Goal: Task Accomplishment & Management: Use online tool/utility

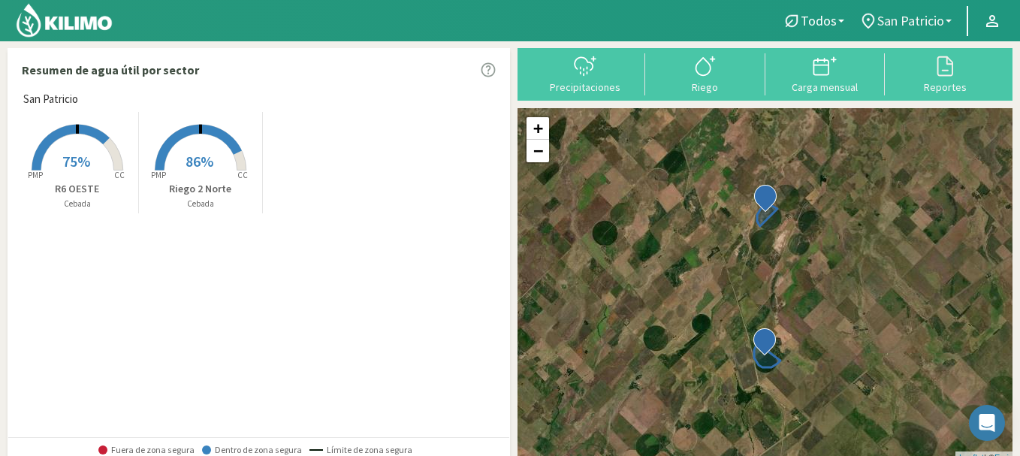
click at [950, 25] on link "San Patricio" at bounding box center [904, 21] width 107 height 29
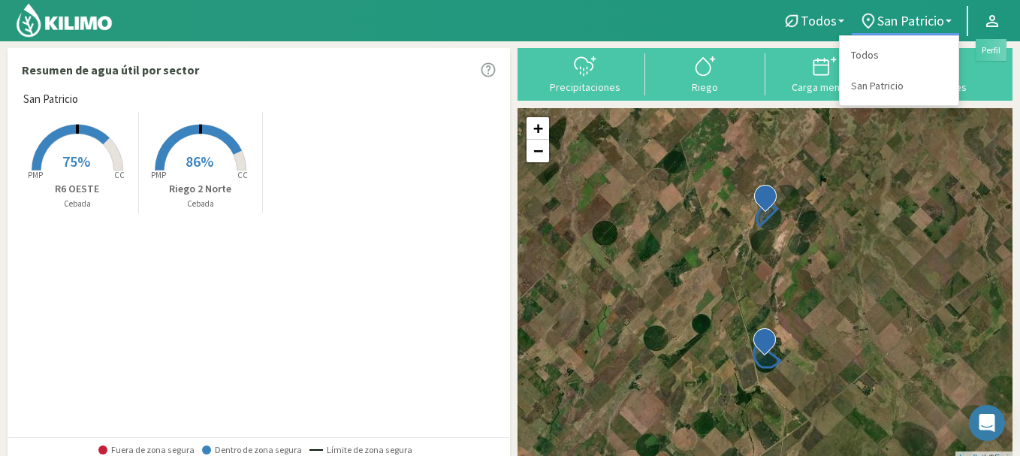
click at [997, 25] on icon at bounding box center [992, 21] width 12 height 12
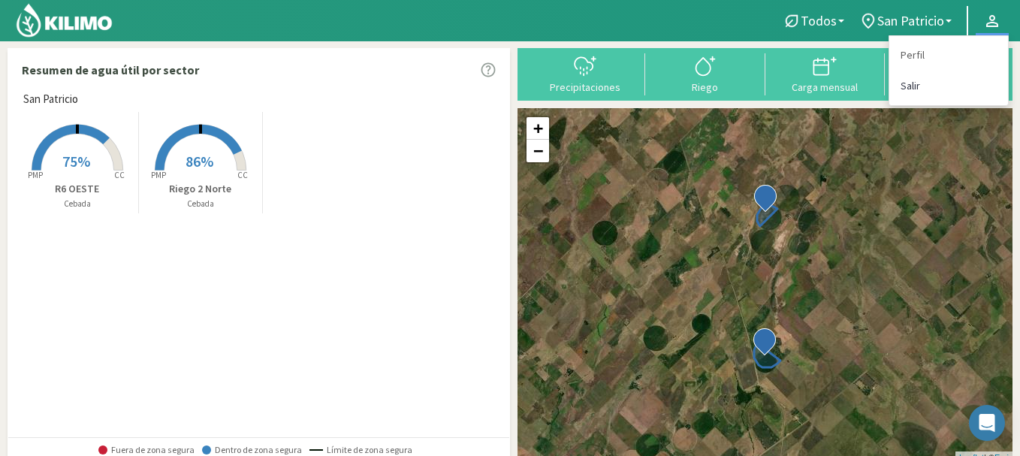
click at [910, 89] on link "Salir" at bounding box center [948, 86] width 119 height 31
click at [914, 85] on link "Salir" at bounding box center [948, 86] width 119 height 31
click at [916, 89] on link "Salir" at bounding box center [948, 86] width 119 height 31
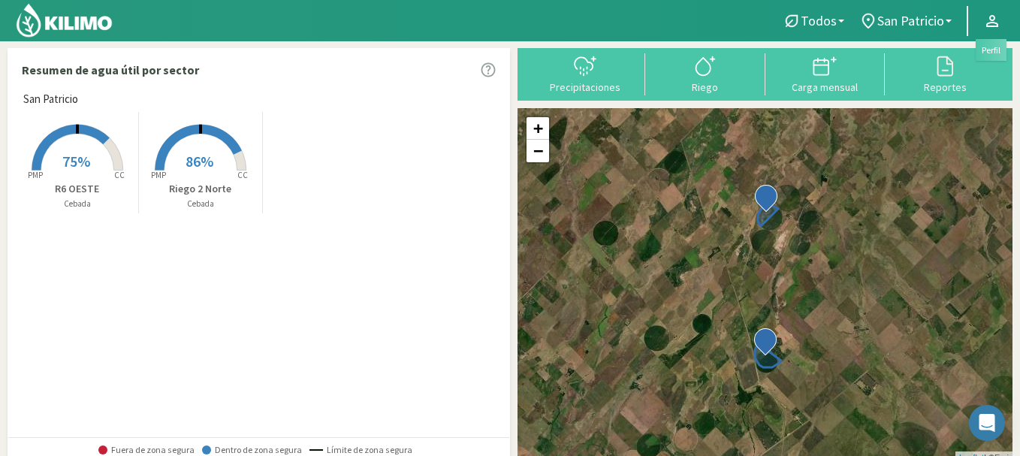
click at [993, 7] on link at bounding box center [991, 21] width 33 height 29
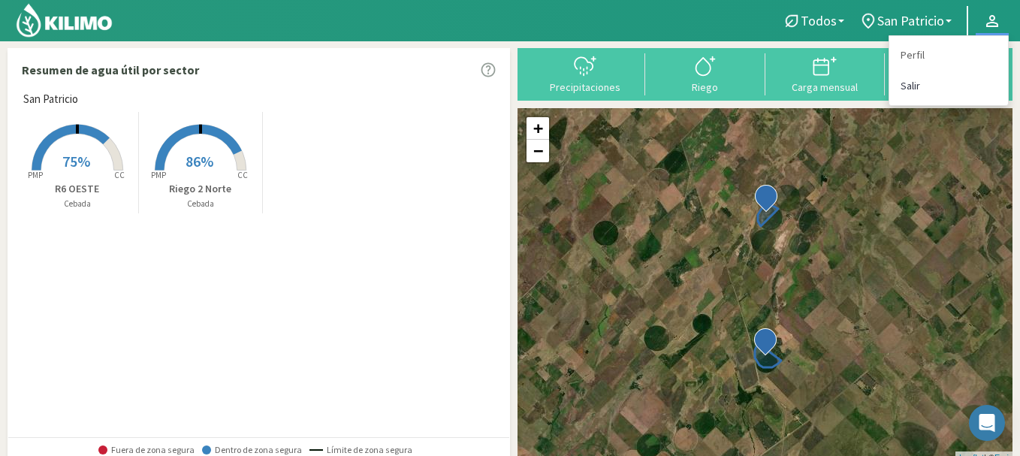
click at [916, 87] on link "Salir" at bounding box center [948, 86] width 119 height 31
click at [903, 84] on link "Salir" at bounding box center [948, 86] width 119 height 31
click at [914, 86] on link "Salir" at bounding box center [948, 86] width 119 height 31
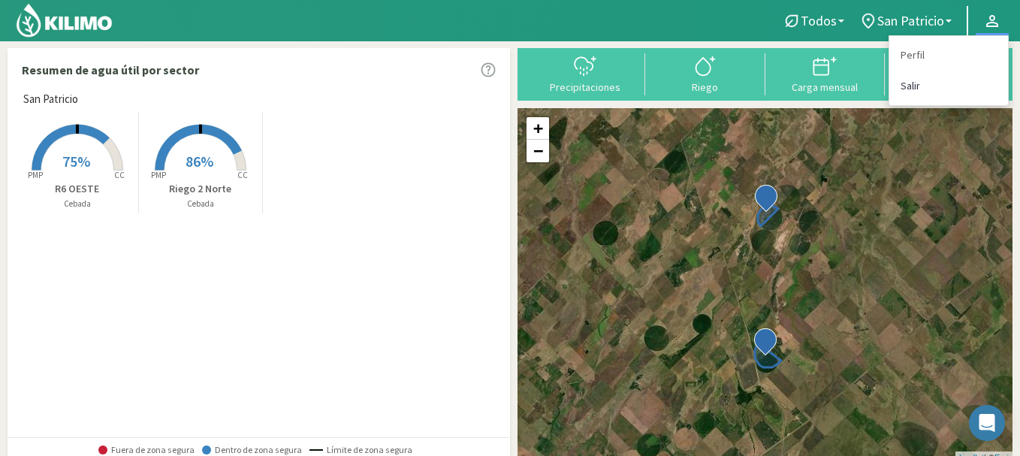
click at [911, 86] on link "Salir" at bounding box center [948, 86] width 119 height 31
click at [914, 89] on link "Salir" at bounding box center [948, 86] width 119 height 31
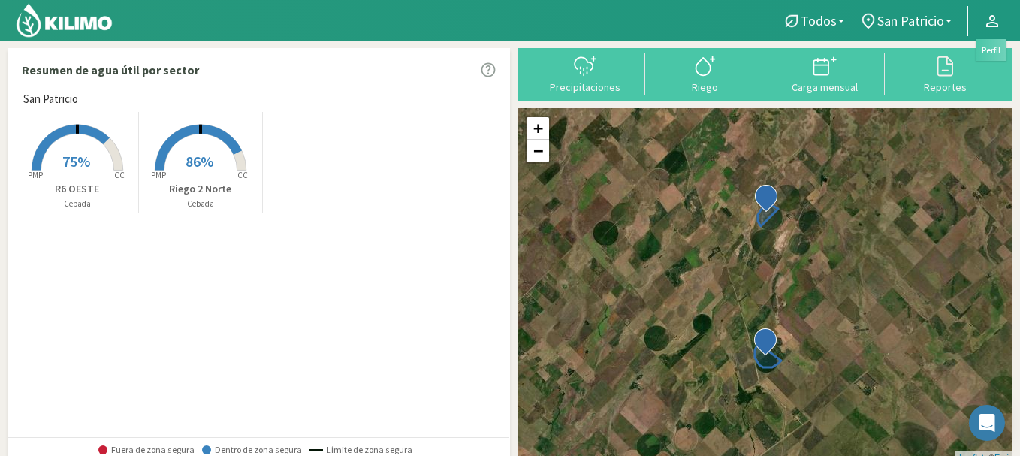
click at [992, 23] on icon at bounding box center [992, 21] width 12 height 12
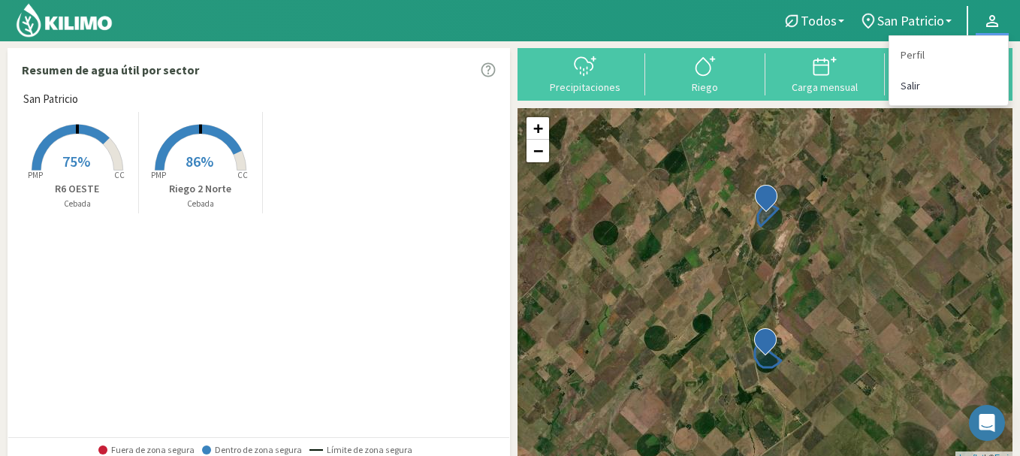
click at [914, 87] on link "Salir" at bounding box center [948, 86] width 119 height 31
click at [920, 89] on link "Salir" at bounding box center [948, 86] width 119 height 31
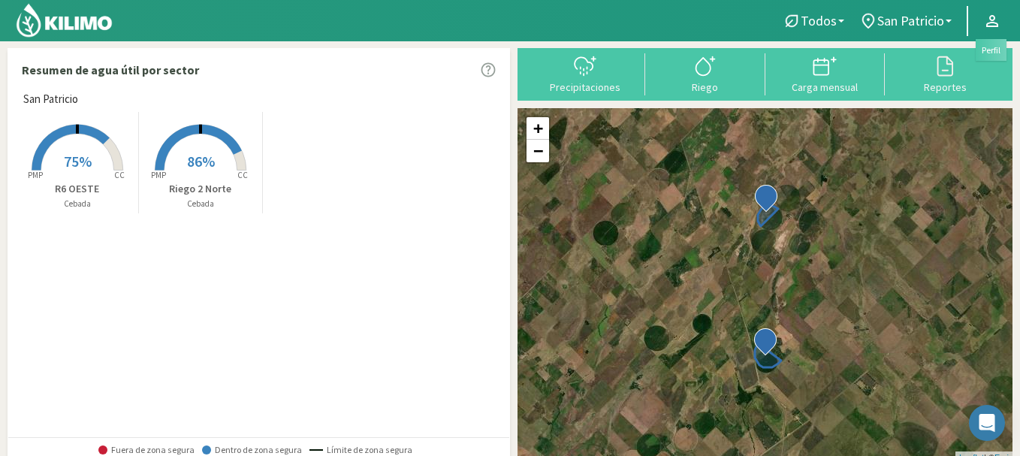
click at [991, 17] on icon at bounding box center [992, 21] width 18 height 18
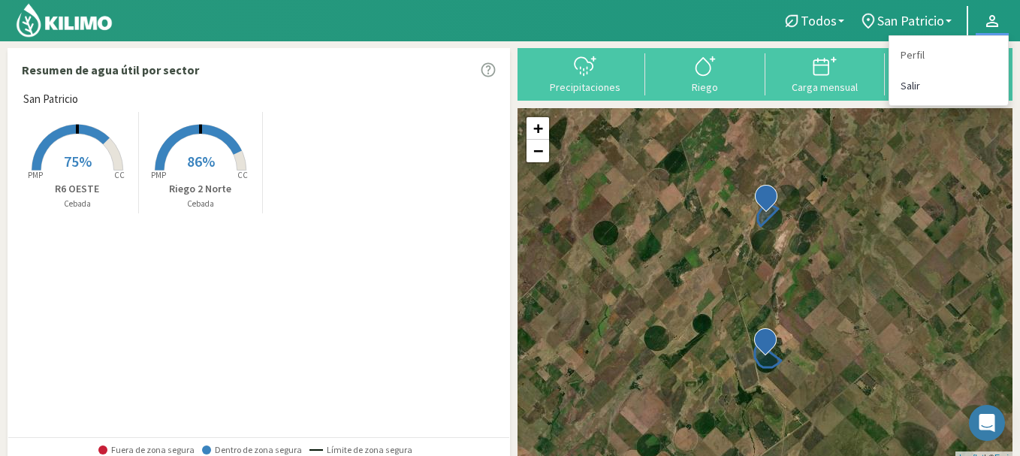
click at [910, 86] on link "Salir" at bounding box center [948, 86] width 119 height 31
click at [909, 55] on link "Perfil" at bounding box center [948, 55] width 119 height 31
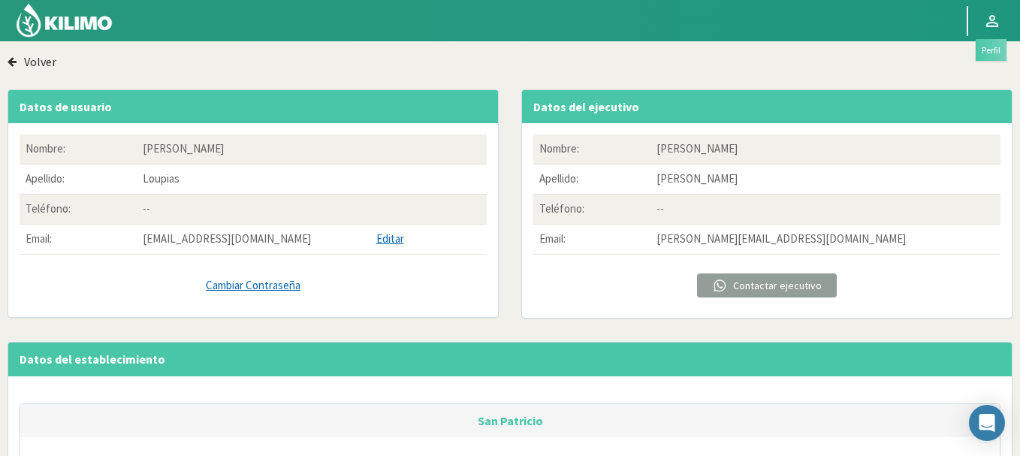
click at [990, 17] on icon at bounding box center [992, 21] width 12 height 12
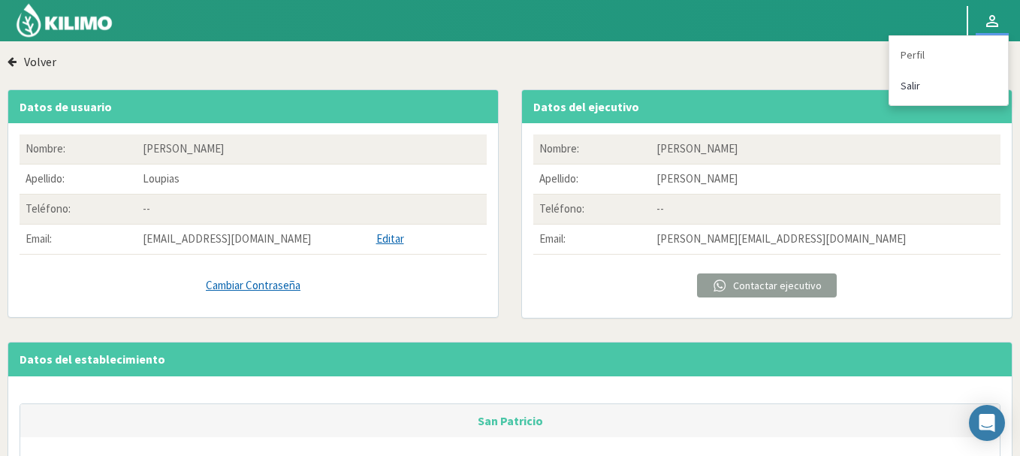
click at [908, 83] on link "Salir" at bounding box center [948, 86] width 119 height 31
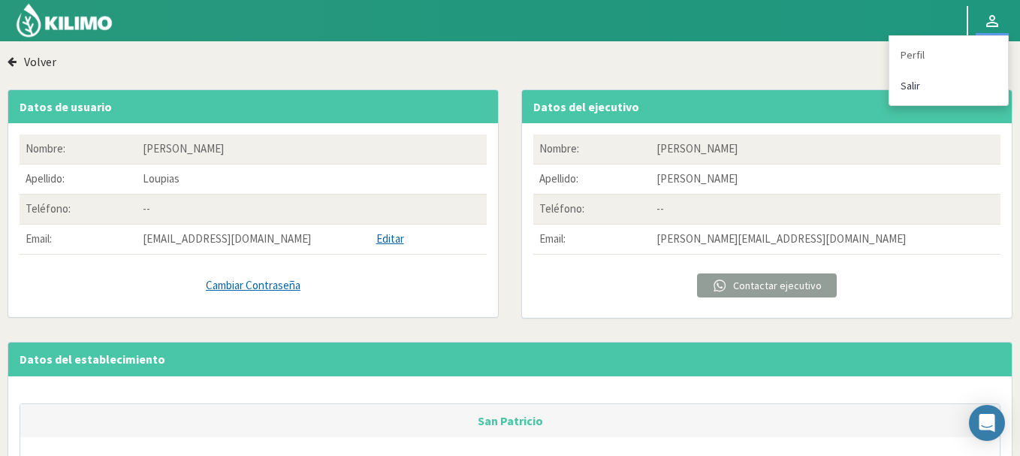
click at [907, 84] on link "Salir" at bounding box center [948, 86] width 119 height 31
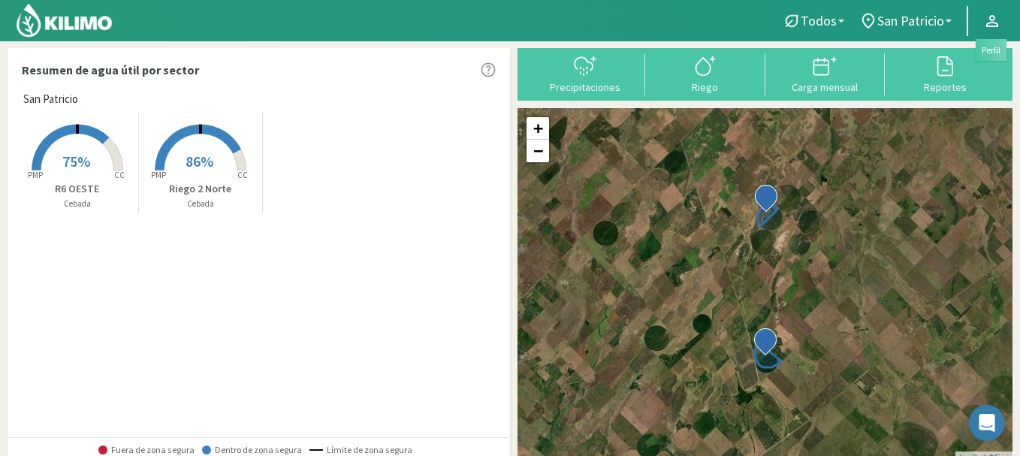
click at [990, 25] on icon at bounding box center [992, 21] width 18 height 18
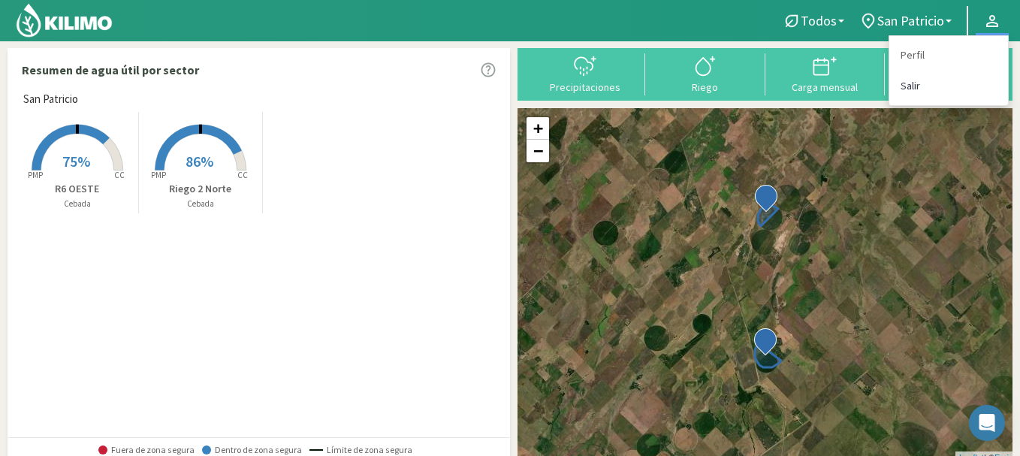
click at [910, 89] on link "Salir" at bounding box center [948, 86] width 119 height 31
click at [907, 86] on link "Salir" at bounding box center [948, 86] width 119 height 31
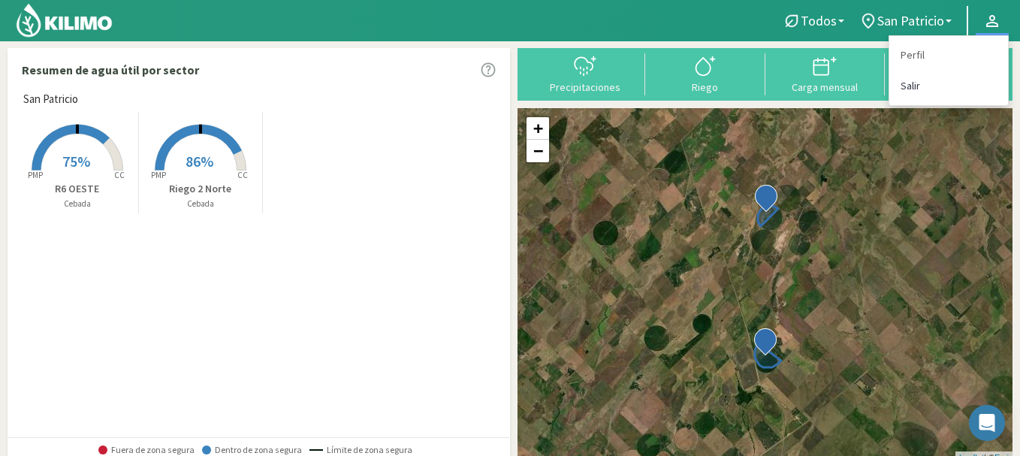
click at [907, 86] on link "Salir" at bounding box center [948, 86] width 119 height 31
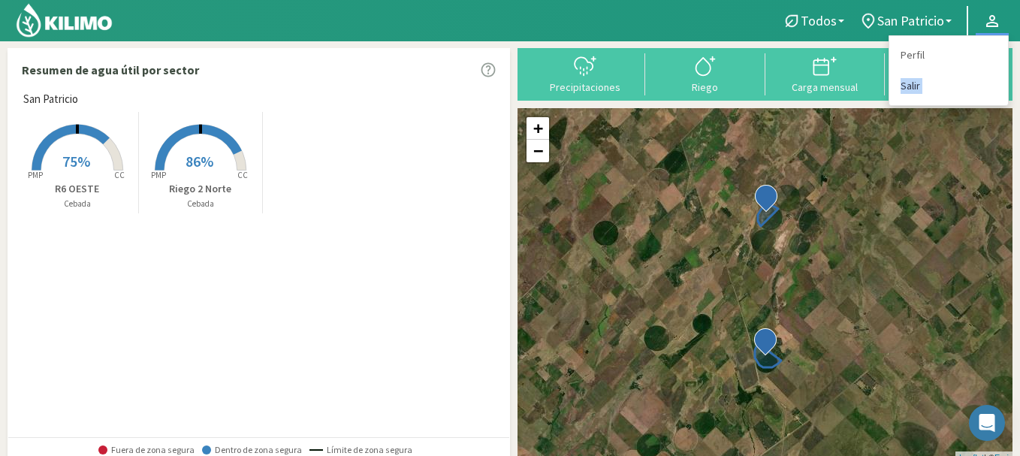
click at [907, 86] on link "Salir" at bounding box center [948, 86] width 119 height 31
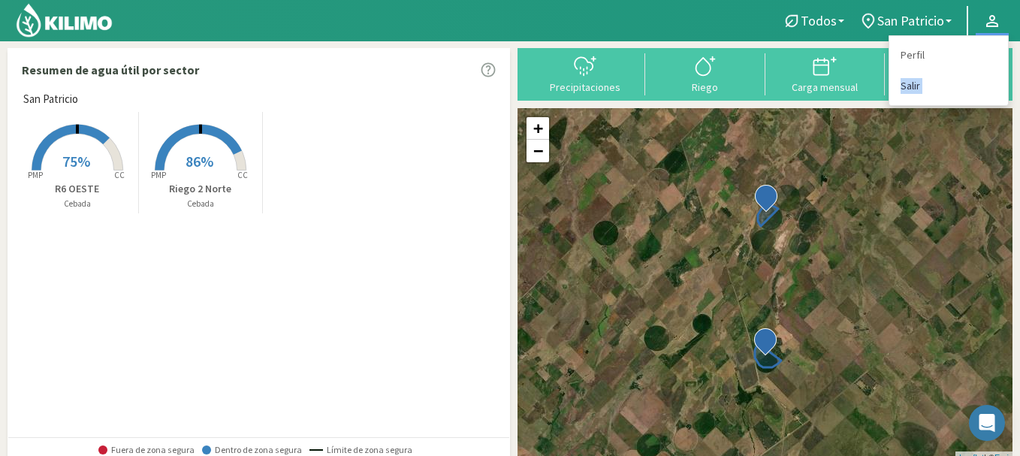
click at [907, 86] on link "Salir" at bounding box center [948, 86] width 119 height 31
click at [912, 86] on link "Salir" at bounding box center [948, 86] width 119 height 31
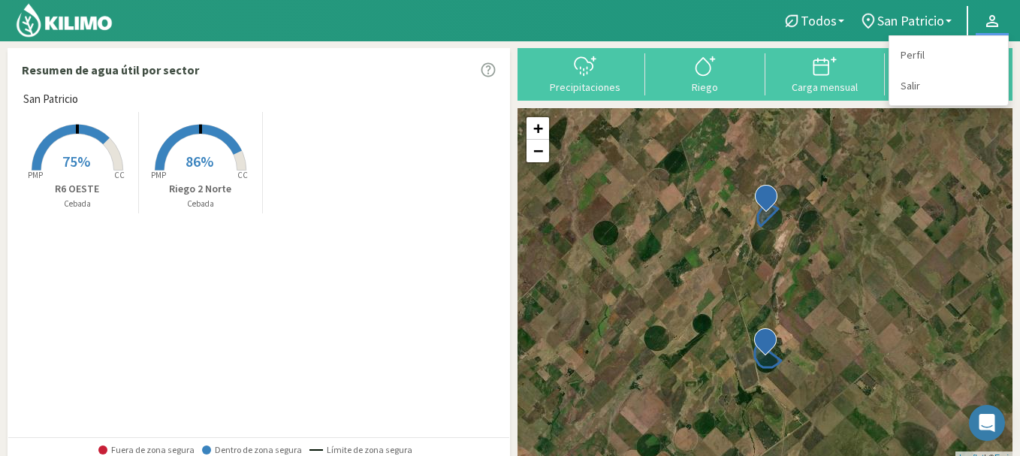
click at [71, 29] on img at bounding box center [64, 20] width 98 height 36
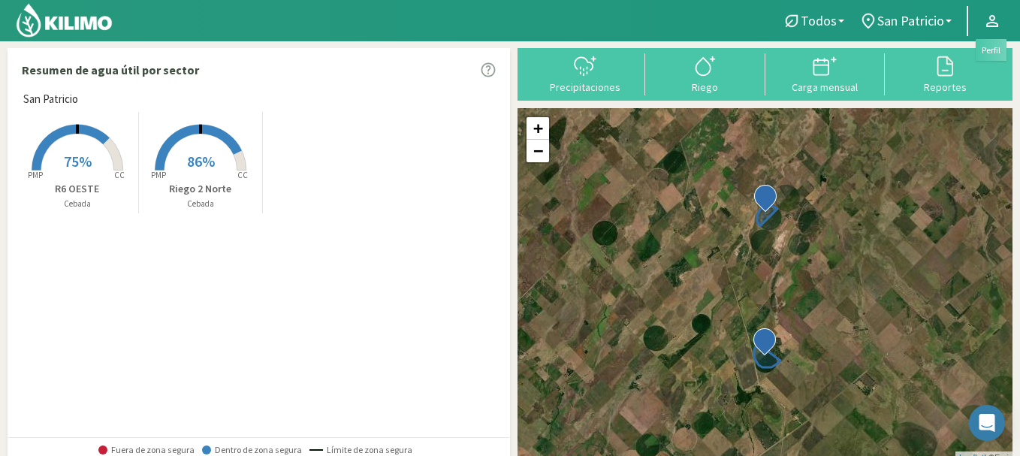
click at [998, 22] on icon at bounding box center [992, 21] width 18 height 18
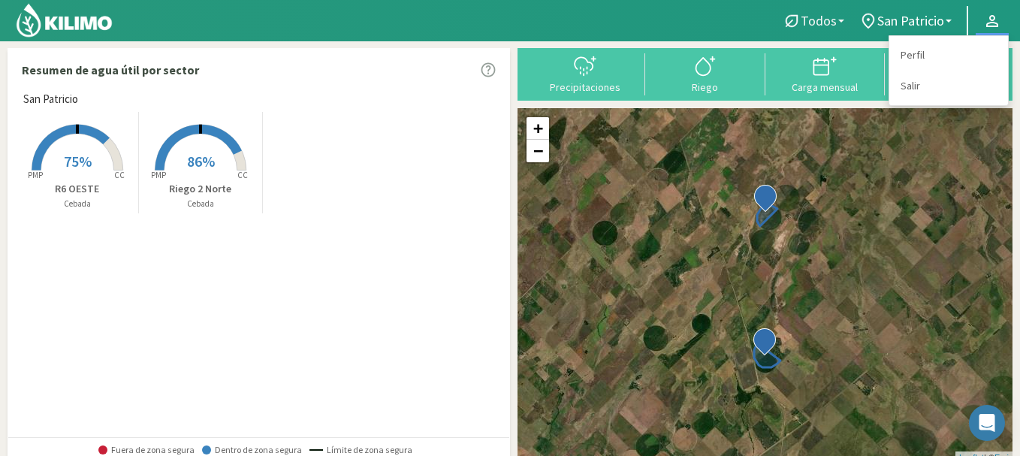
click at [835, 17] on span "Todos" at bounding box center [818, 21] width 36 height 16
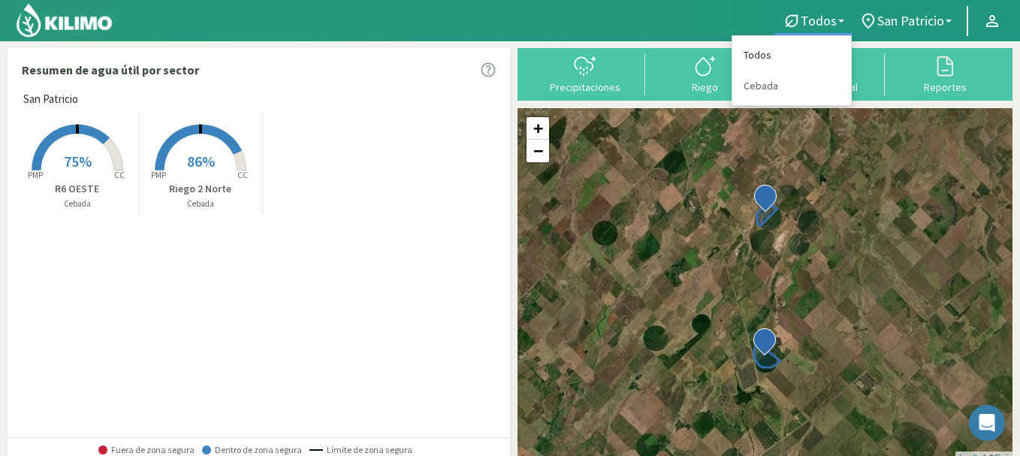
click at [770, 47] on link "Todos" at bounding box center [791, 55] width 119 height 31
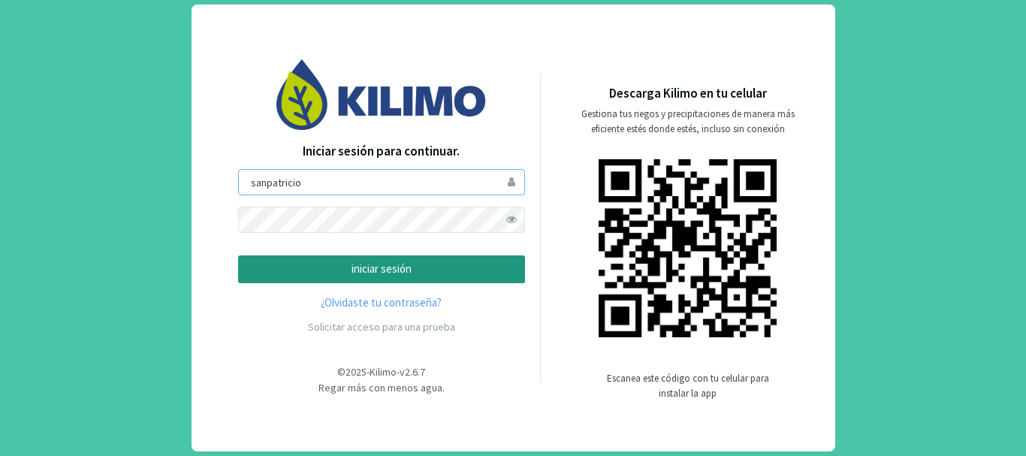
click at [393, 181] on input "sanpatricio" at bounding box center [381, 182] width 287 height 26
type input "s"
type input "saima"
click at [339, 265] on p "iniciar sesión" at bounding box center [381, 269] width 261 height 17
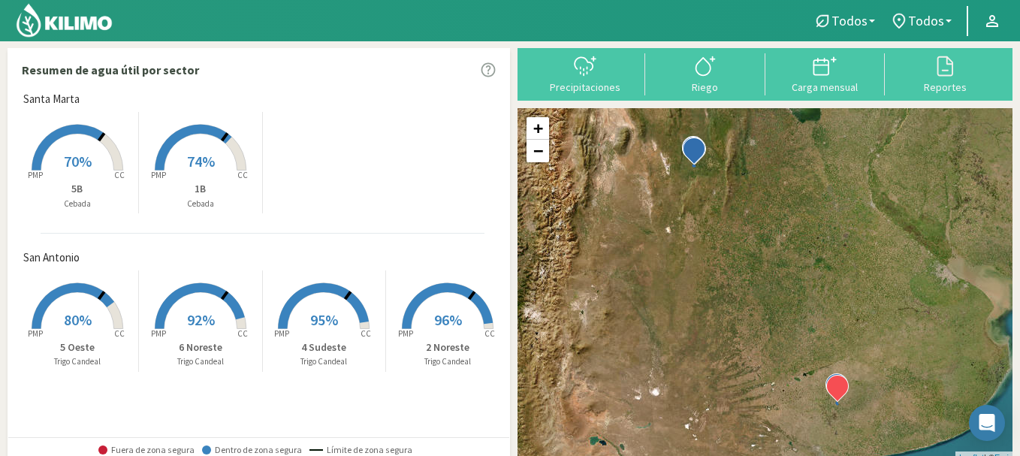
click at [68, 164] on span "70%" at bounding box center [78, 161] width 28 height 19
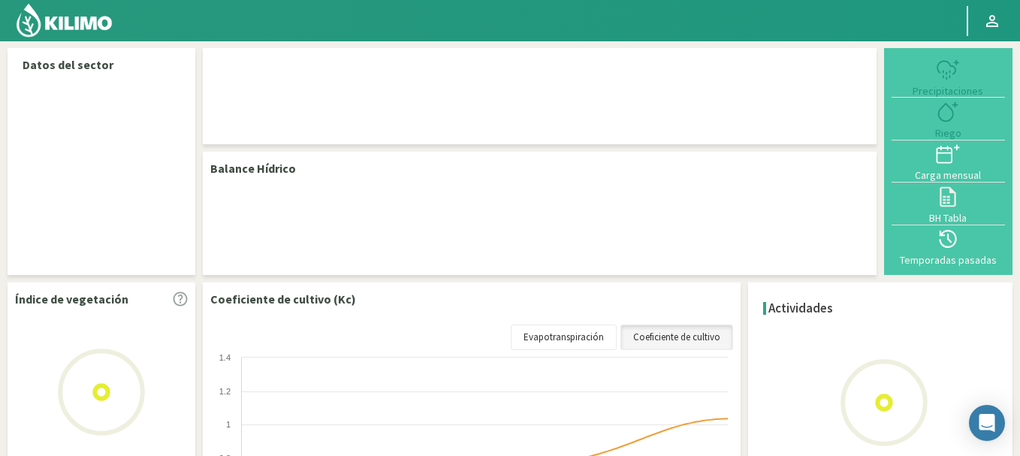
select select "1: Object"
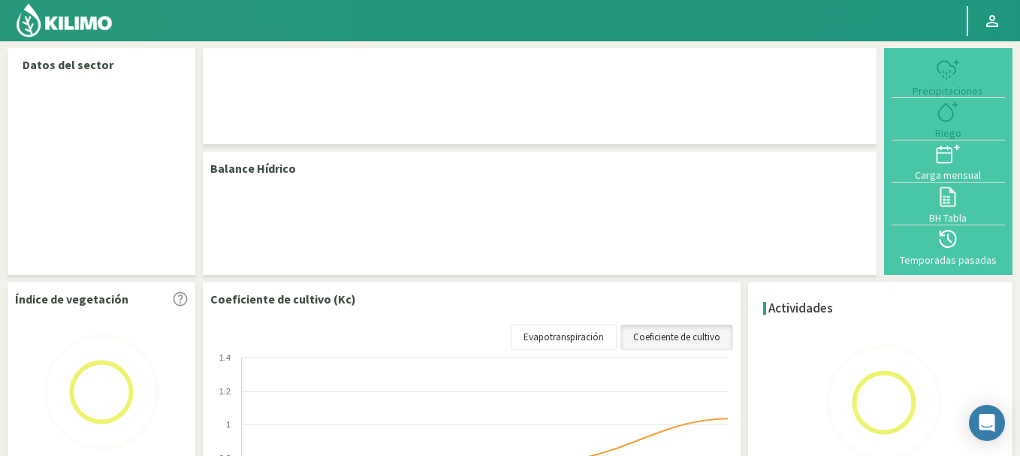
select select "1: Object"
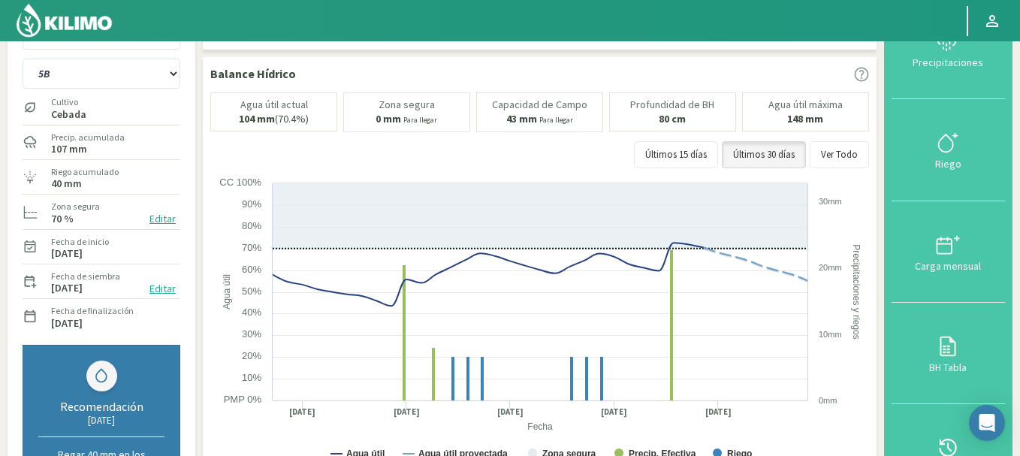
scroll to position [90, 0]
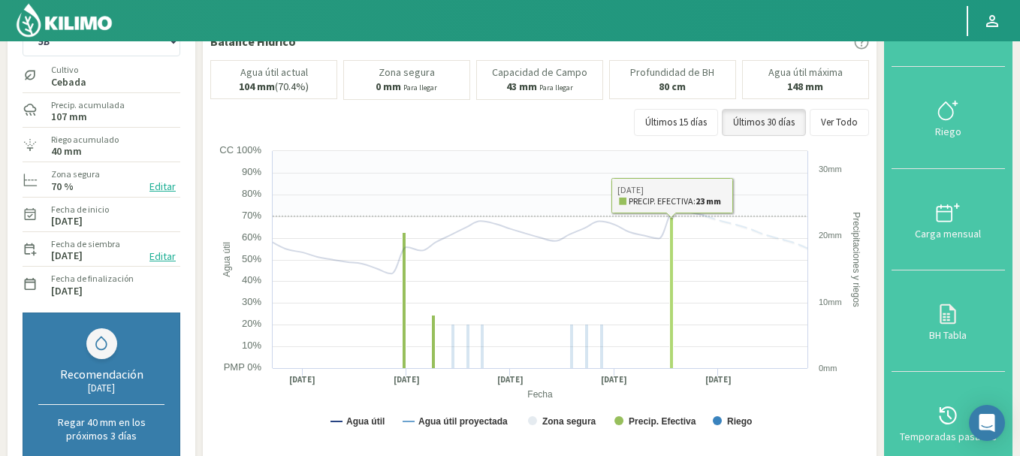
click at [692, 302] on rect at bounding box center [541, 293] width 662 height 300
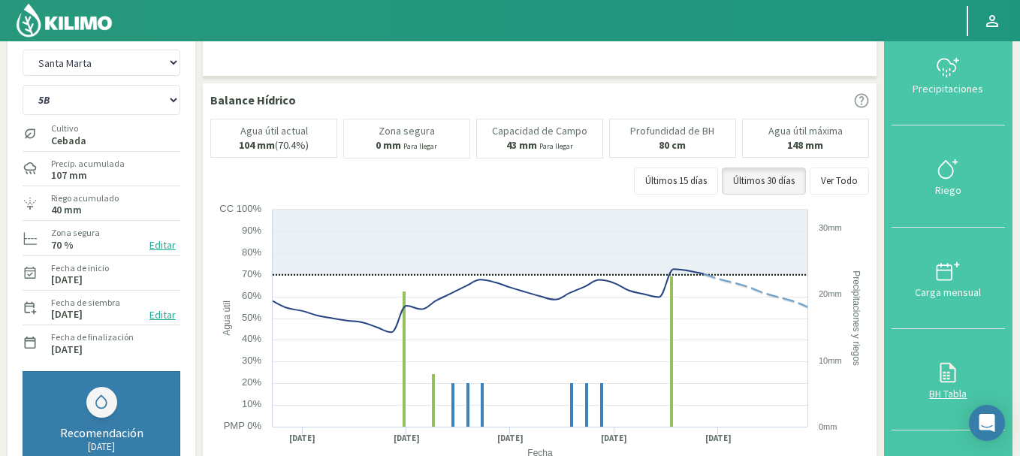
scroll to position [30, 0]
click at [947, 65] on icon at bounding box center [947, 69] width 24 height 24
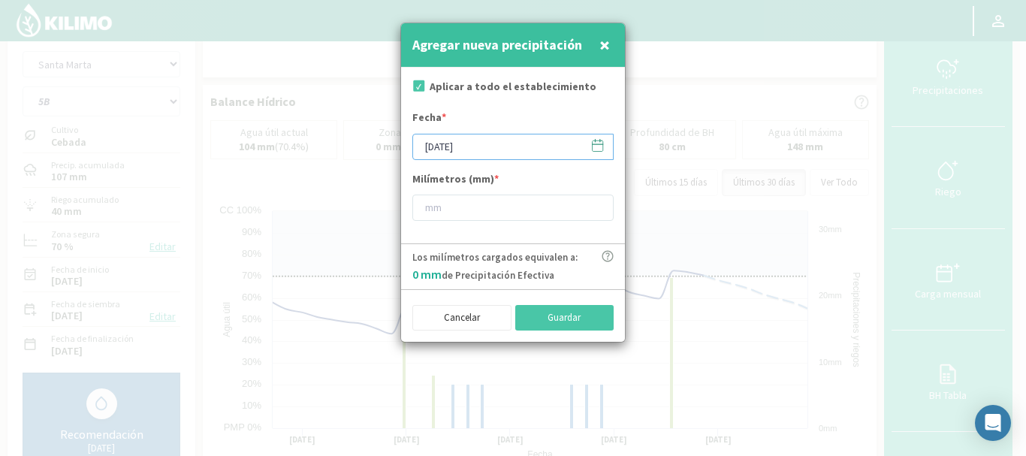
click at [438, 146] on input "[DATE]" at bounding box center [512, 147] width 201 height 26
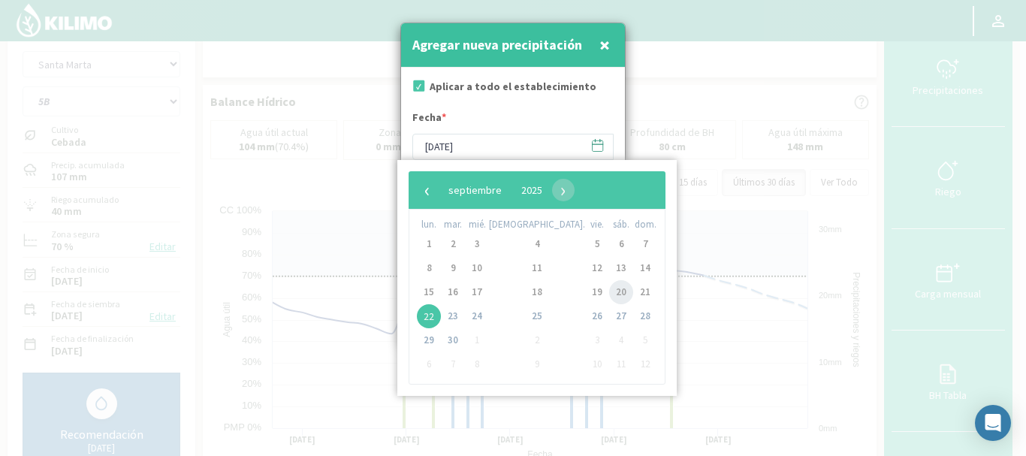
click at [609, 294] on span "20" at bounding box center [621, 292] width 24 height 24
type input "20/09/2025"
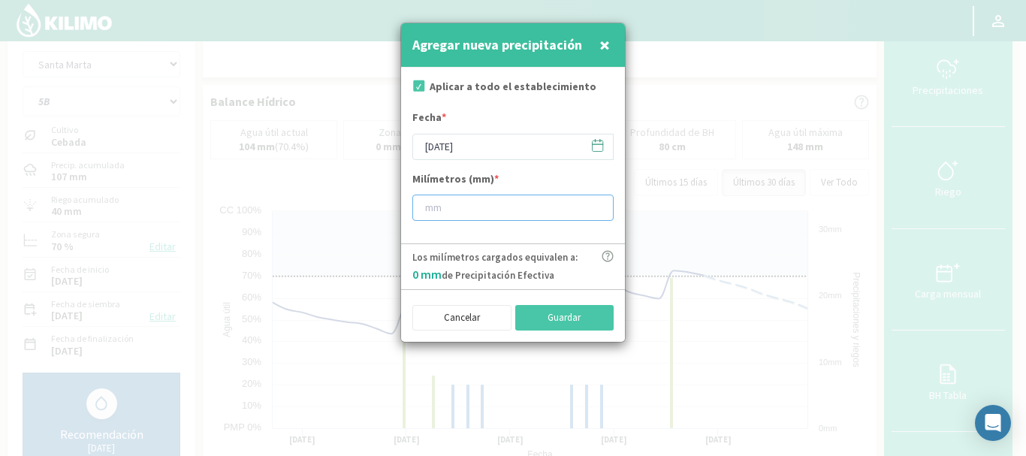
click at [422, 207] on input "number" at bounding box center [512, 207] width 201 height 26
type input "44"
click at [606, 253] on icon at bounding box center [607, 256] width 12 height 12
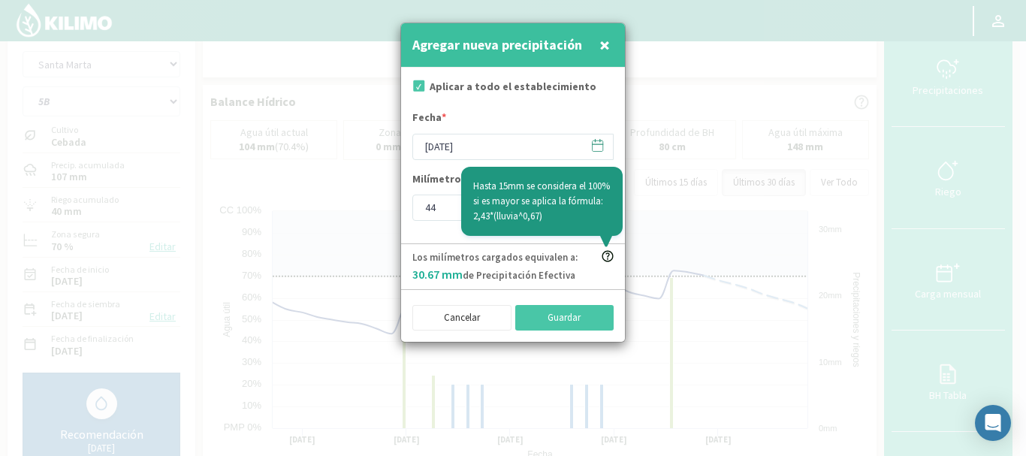
click at [599, 273] on div "Los milímetros cargados equivalen a: 30.67 mm de Precipitación Efectiva Hasta 1…" at bounding box center [513, 266] width 224 height 46
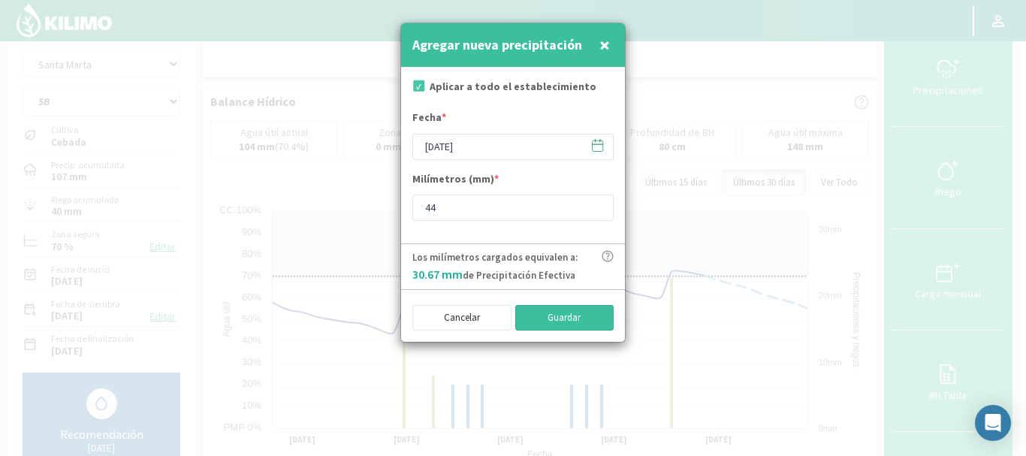
click at [556, 321] on button "Guardar" at bounding box center [564, 318] width 99 height 26
type input "[DATE]"
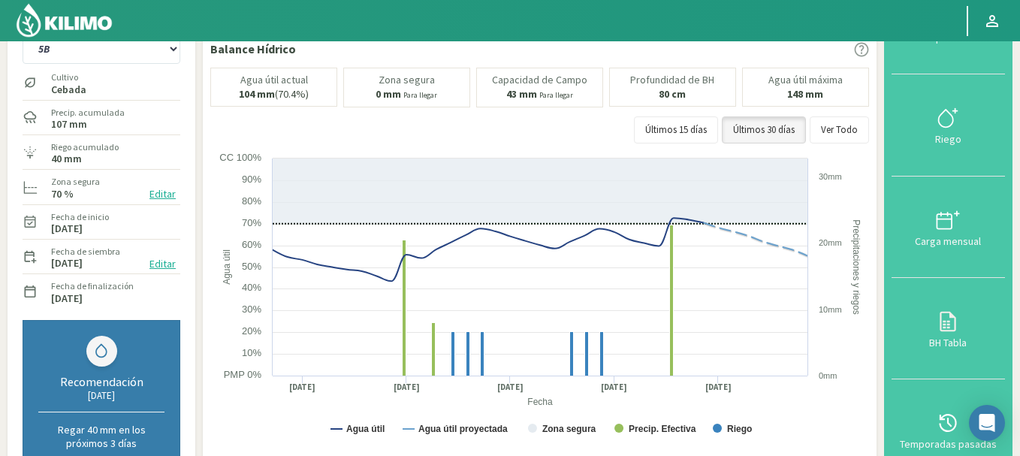
scroll to position [83, 0]
